Goal: Find specific page/section: Find specific page/section

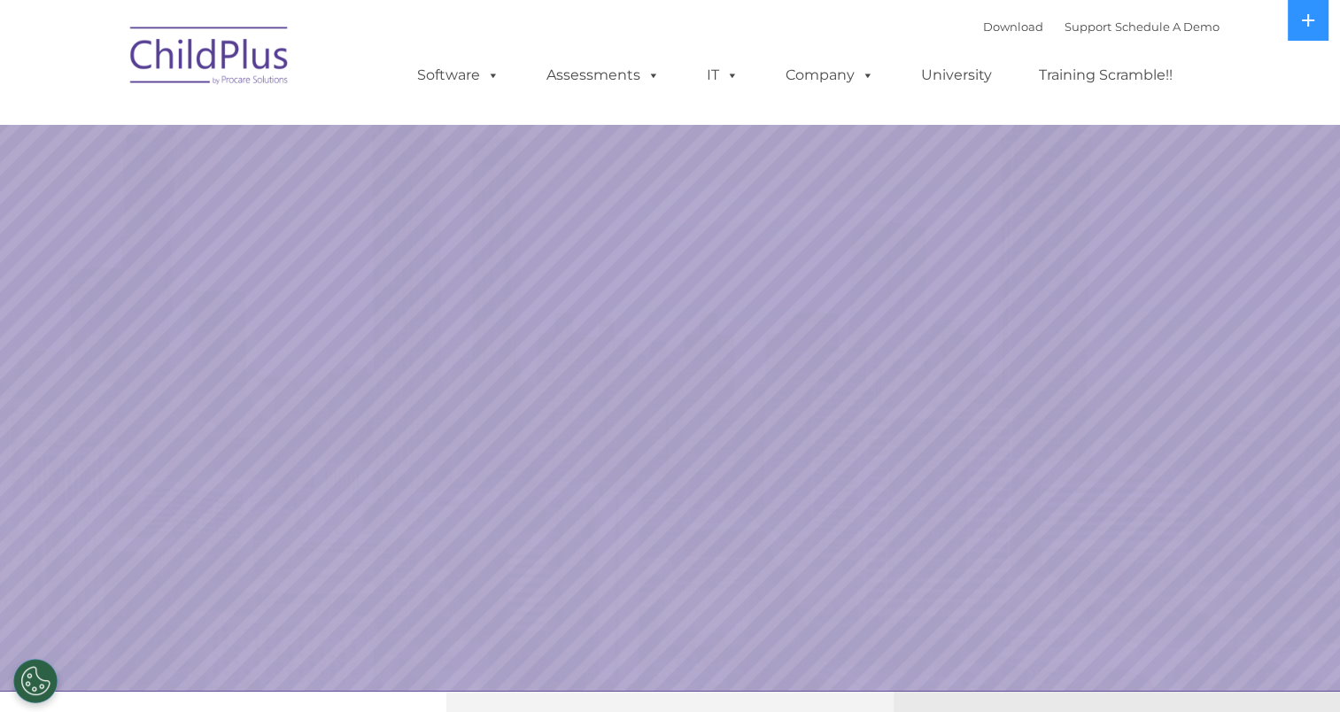
select select "MEDIUM"
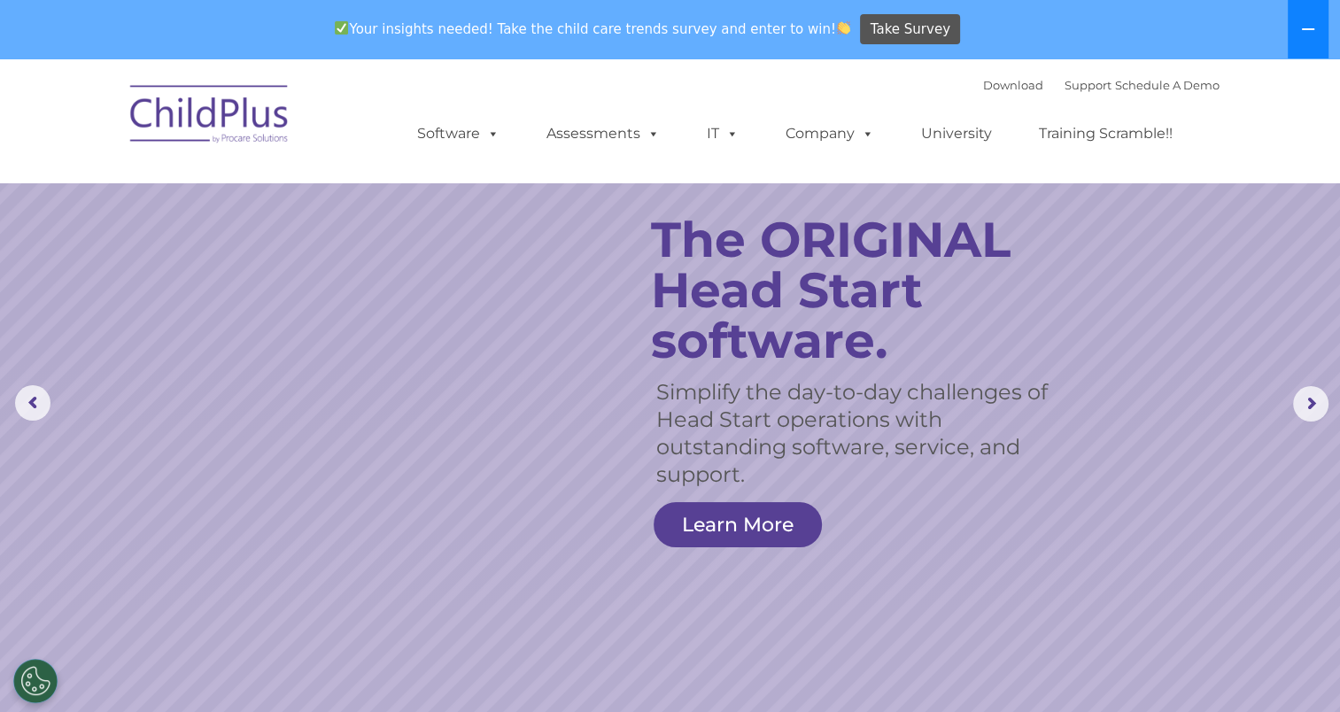
click at [1302, 35] on icon at bounding box center [1308, 29] width 14 height 14
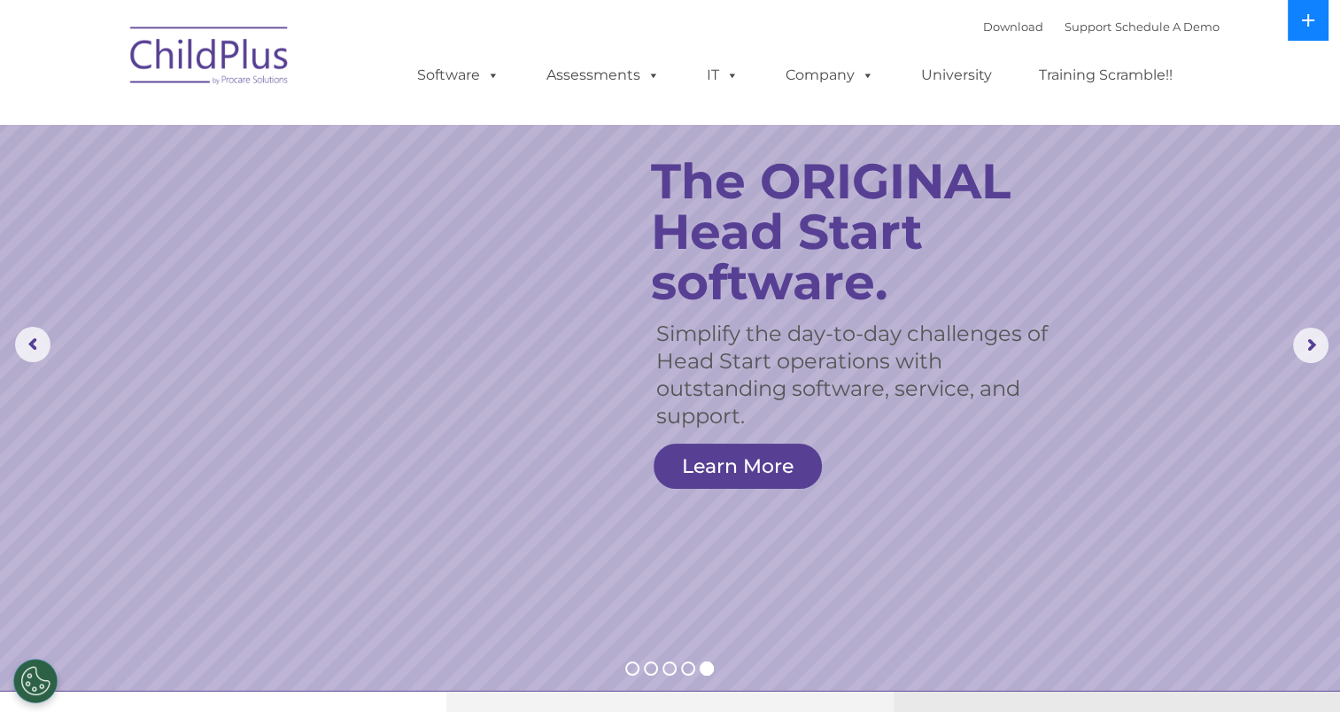
click at [1307, 24] on icon at bounding box center [1307, 20] width 12 height 12
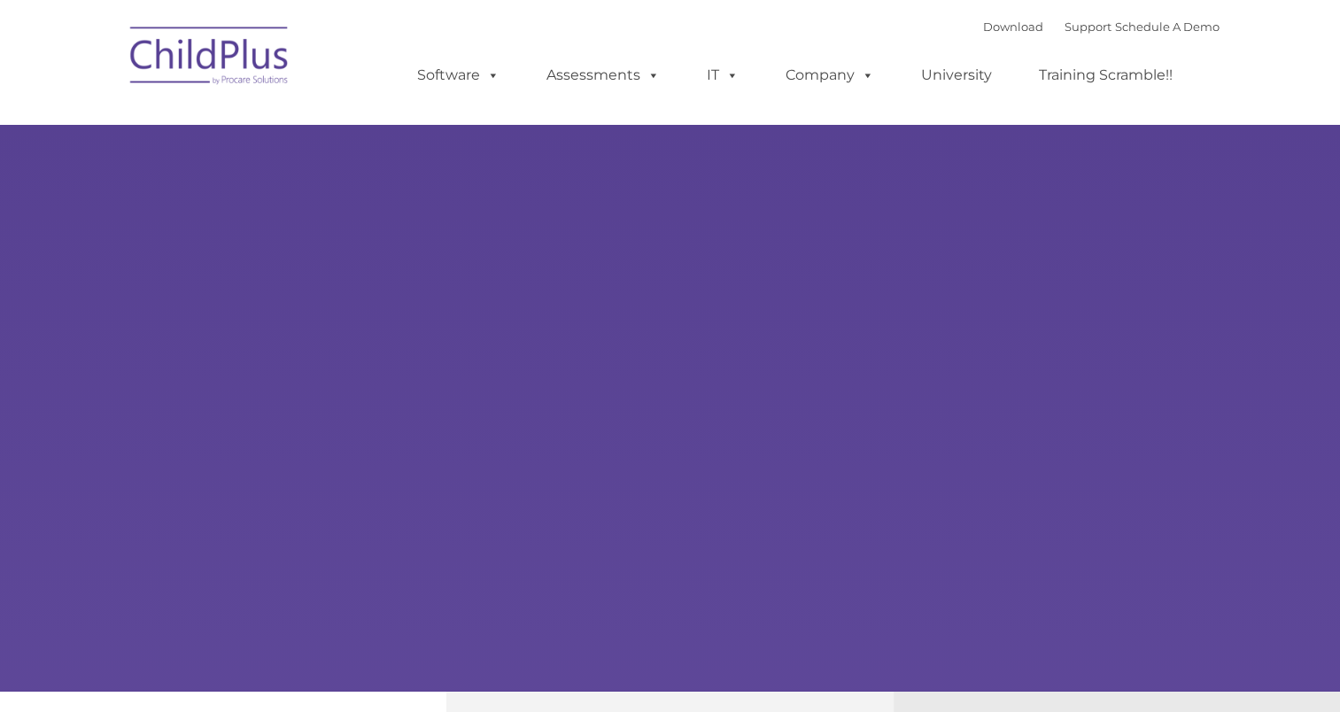
type input ""
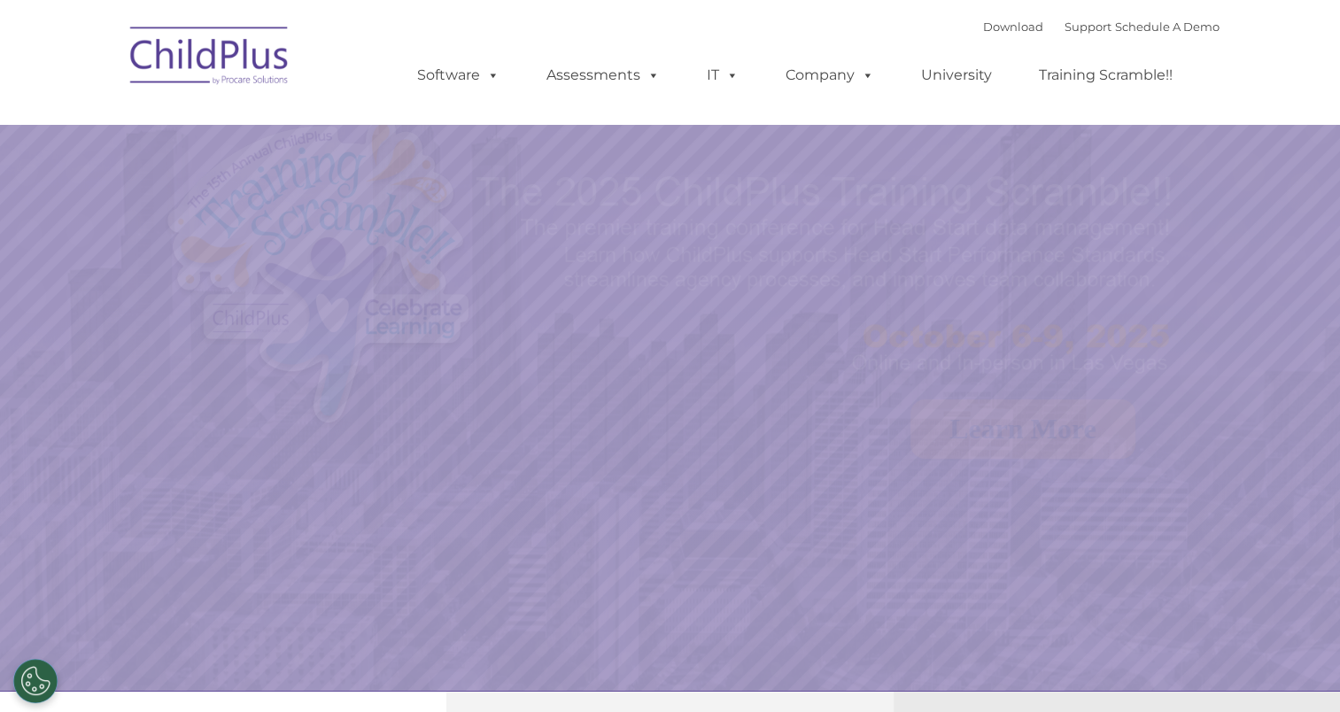
select select "MEDIUM"
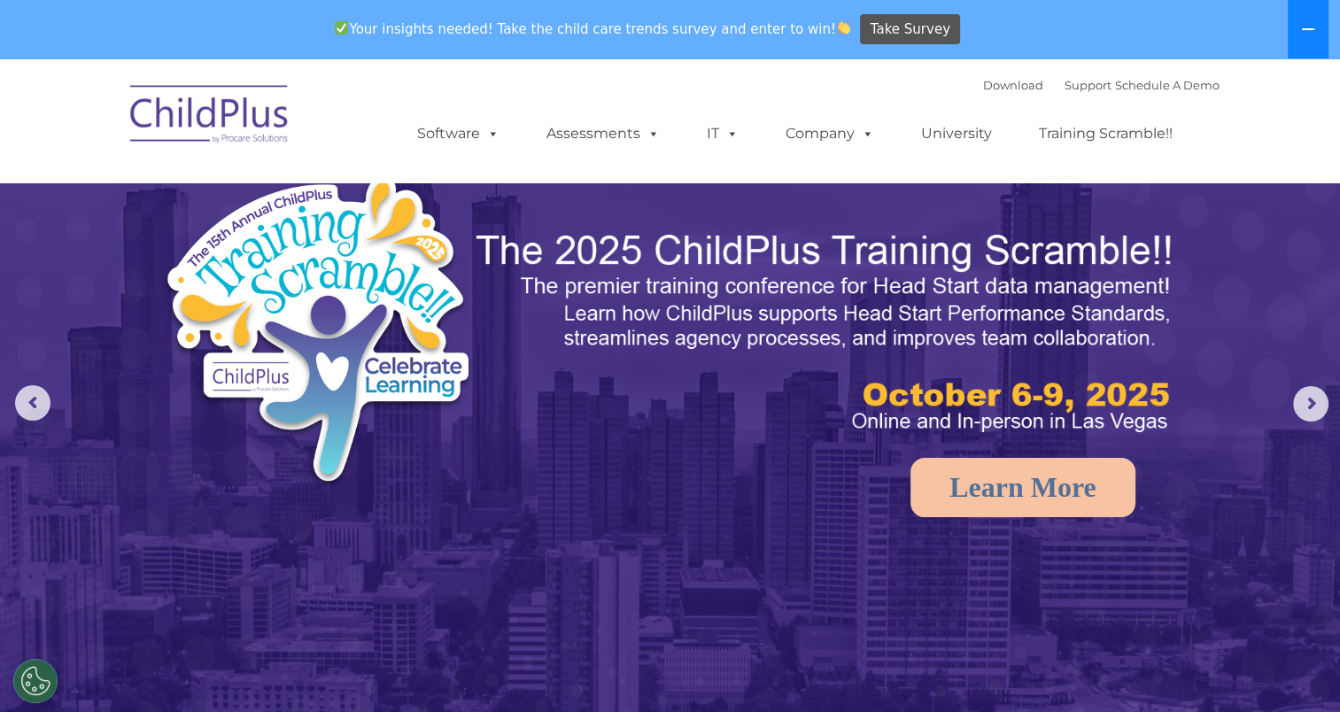
click at [1300, 28] on button at bounding box center [1307, 29] width 41 height 58
